Goal: Task Accomplishment & Management: Use online tool/utility

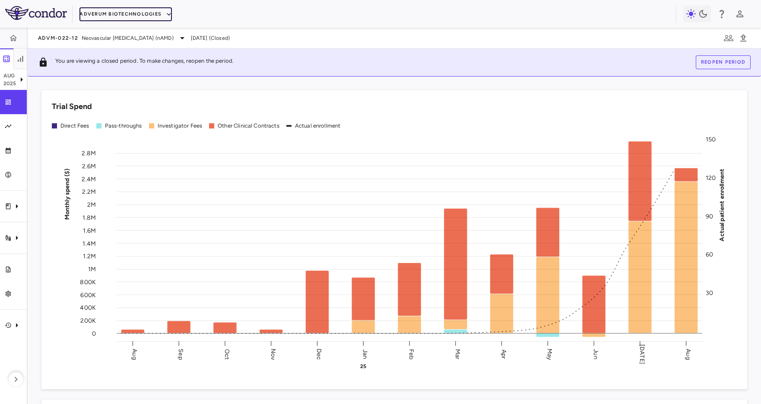
click at [137, 14] on button "Adverum Biotechnologies" at bounding box center [126, 14] width 92 height 14
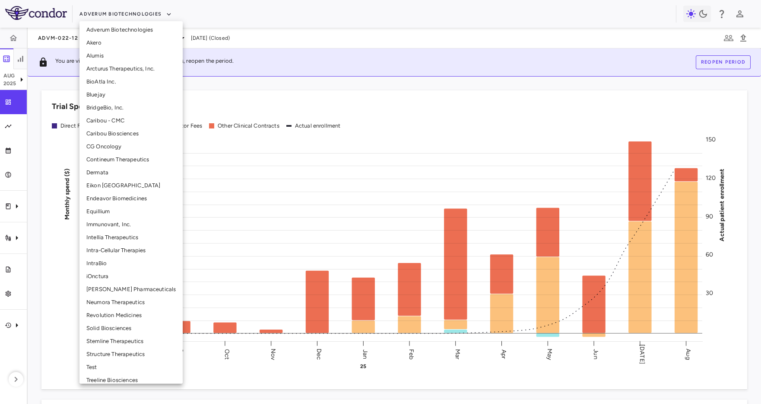
scroll to position [72, 0]
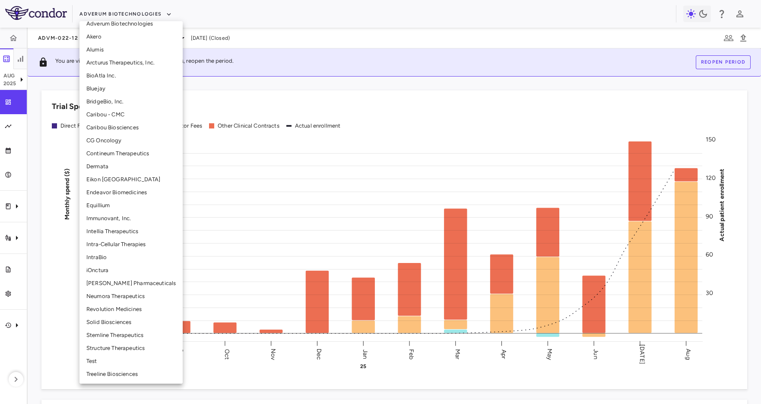
click at [118, 378] on li "Treeline Biosciences" at bounding box center [131, 373] width 103 height 13
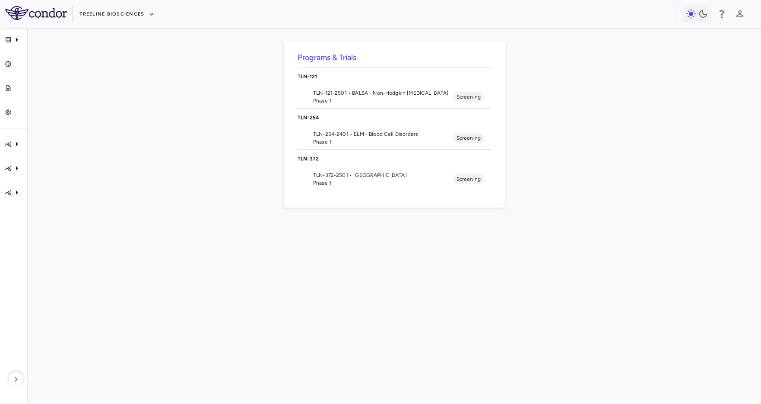
click at [332, 183] on span "Phase 1" at bounding box center [383, 183] width 140 height 8
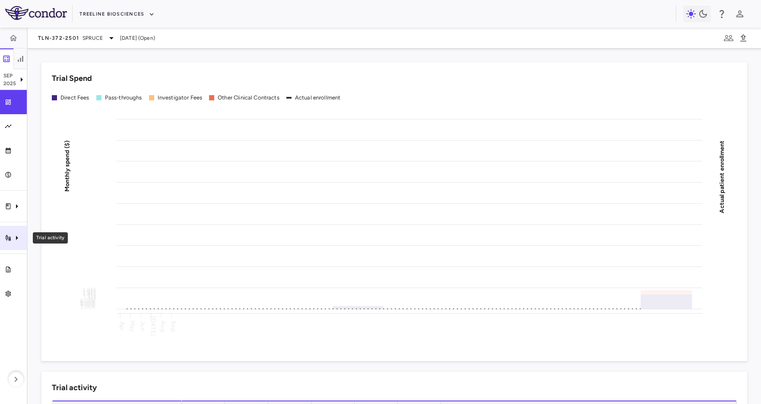
click at [14, 242] on icon "Trial activity" at bounding box center [17, 237] width 10 height 10
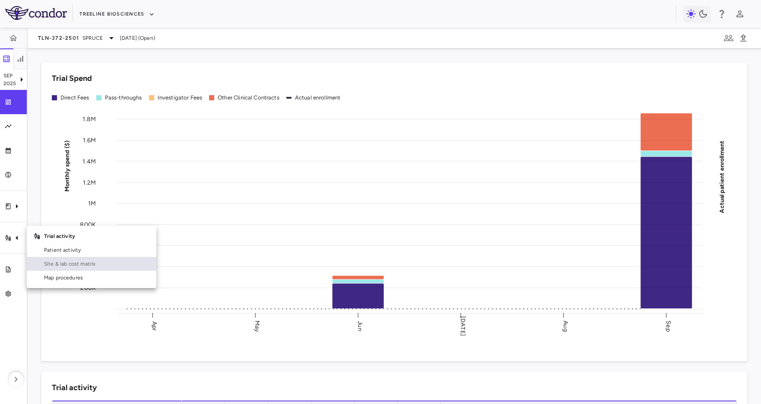
click at [41, 262] on link "Site & lab cost matrix" at bounding box center [92, 264] width 130 height 14
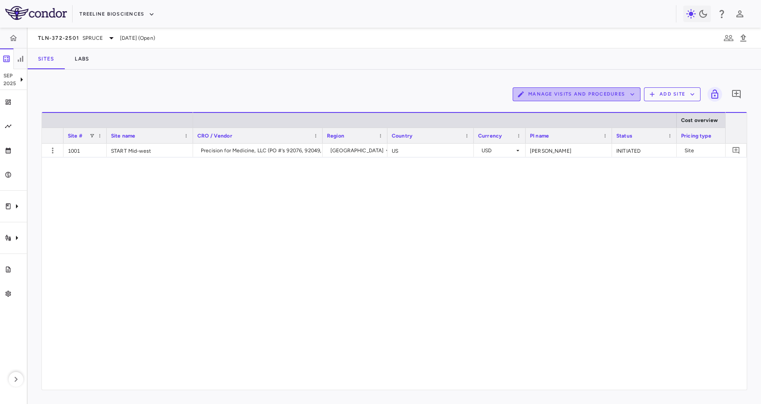
click at [592, 92] on button "Manage Visits and Procedures" at bounding box center [577, 94] width 128 height 14
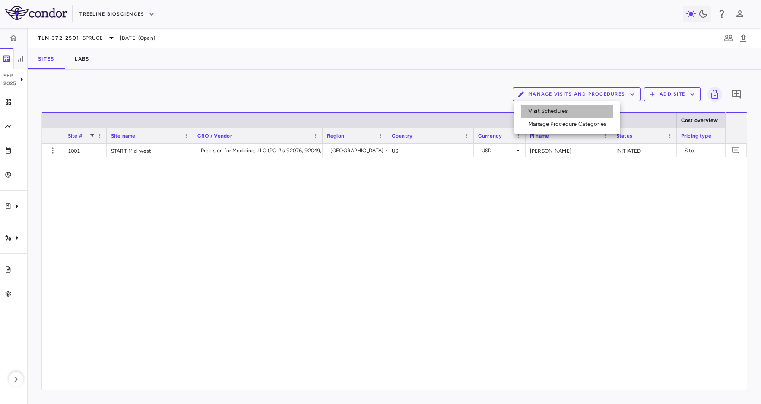
click at [574, 108] on li "Visit Schedules" at bounding box center [568, 111] width 92 height 13
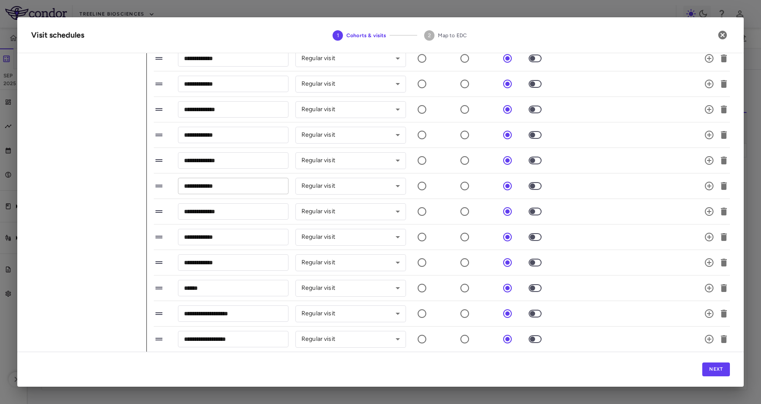
scroll to position [268, 0]
click at [705, 182] on icon "button" at bounding box center [709, 185] width 10 height 10
click at [710, 208] on icon "button" at bounding box center [709, 211] width 10 height 10
click at [710, 240] on icon "button" at bounding box center [709, 236] width 9 height 9
click at [710, 264] on icon "button" at bounding box center [709, 262] width 10 height 10
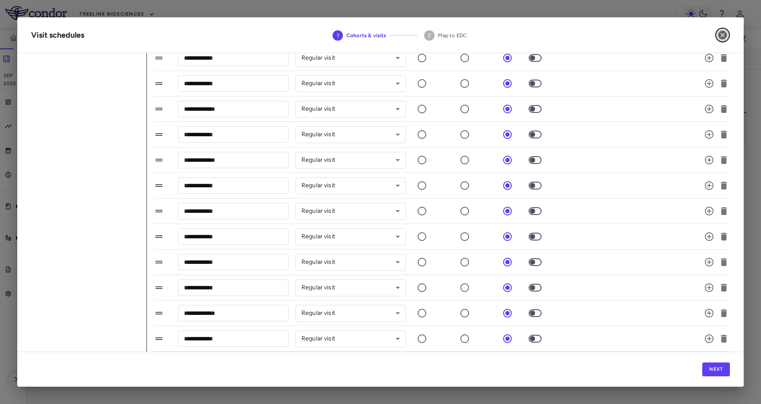
click at [717, 34] on button "button" at bounding box center [723, 35] width 15 height 15
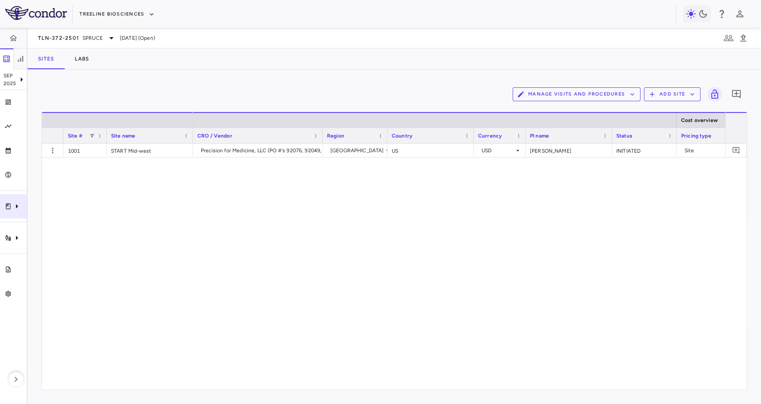
drag, startPoint x: 359, startPoint y: 43, endPoint x: 0, endPoint y: 196, distance: 389.9
click at [358, 44] on div "TLN-372-2501 SPRUCE [DATE] (Open)" at bounding box center [395, 38] width 734 height 21
